Goal: Task Accomplishment & Management: Manage account settings

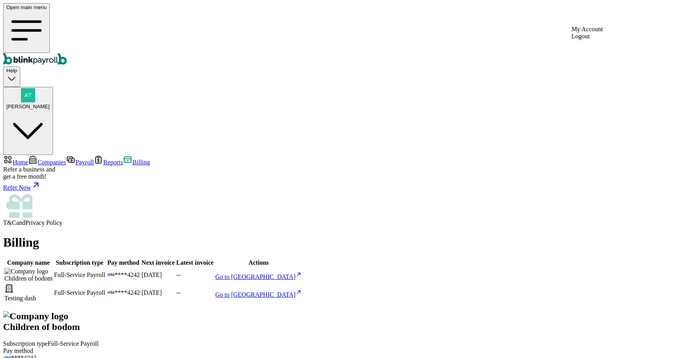
click at [53, 87] on button "[PERSON_NAME]" at bounding box center [28, 121] width 50 height 68
drag, startPoint x: 556, startPoint y: 135, endPoint x: 674, endPoint y: 146, distance: 119.1
click at [43, 159] on span "Companies" at bounding box center [52, 162] width 28 height 7
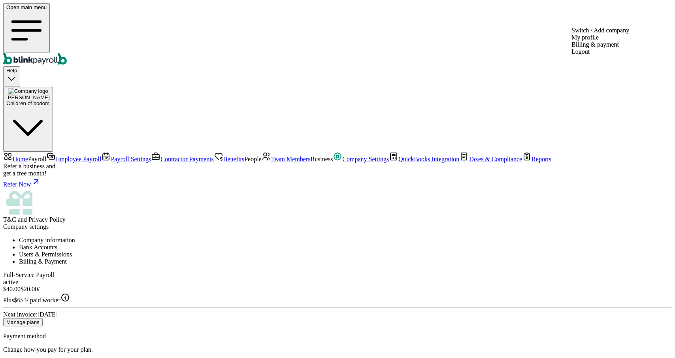
click at [50, 95] on div "Atul Chauhan Children of bodom" at bounding box center [27, 101] width 43 height 12
drag, startPoint x: 553, startPoint y: 135, endPoint x: 627, endPoint y: 135, distance: 73.9
click at [262, 163] on link "Team Members" at bounding box center [286, 159] width 49 height 7
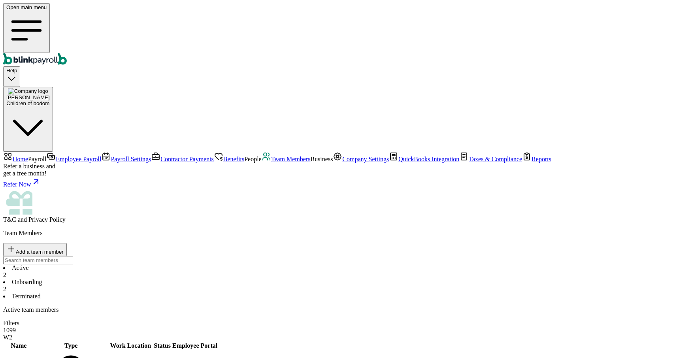
click at [333, 163] on link "Company Settings" at bounding box center [361, 159] width 56 height 7
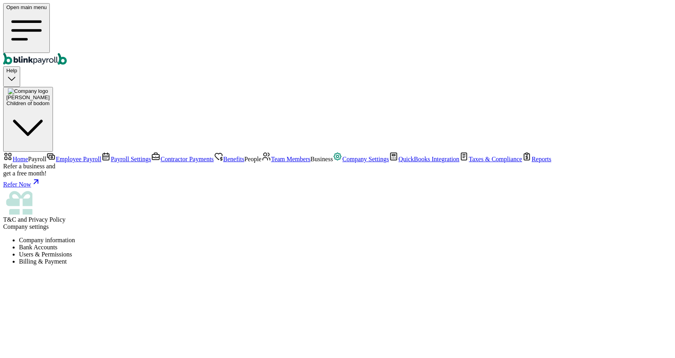
click at [270, 251] on li "Users & Permissions" at bounding box center [345, 254] width 653 height 7
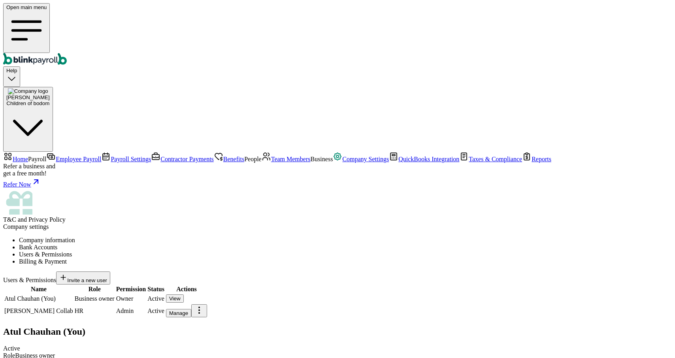
click at [181, 296] on div "View" at bounding box center [174, 299] width 11 height 6
drag, startPoint x: 430, startPoint y: 103, endPoint x: 538, endPoint y: 102, distance: 108.0
